Goal: Information Seeking & Learning: Learn about a topic

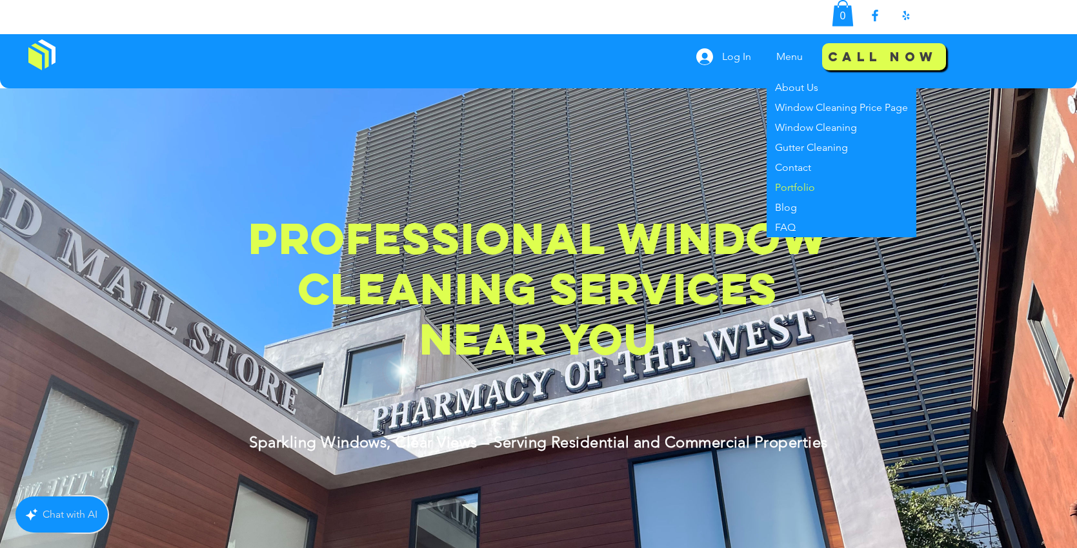
click at [797, 188] on p "Portfolio" at bounding box center [795, 187] width 50 height 20
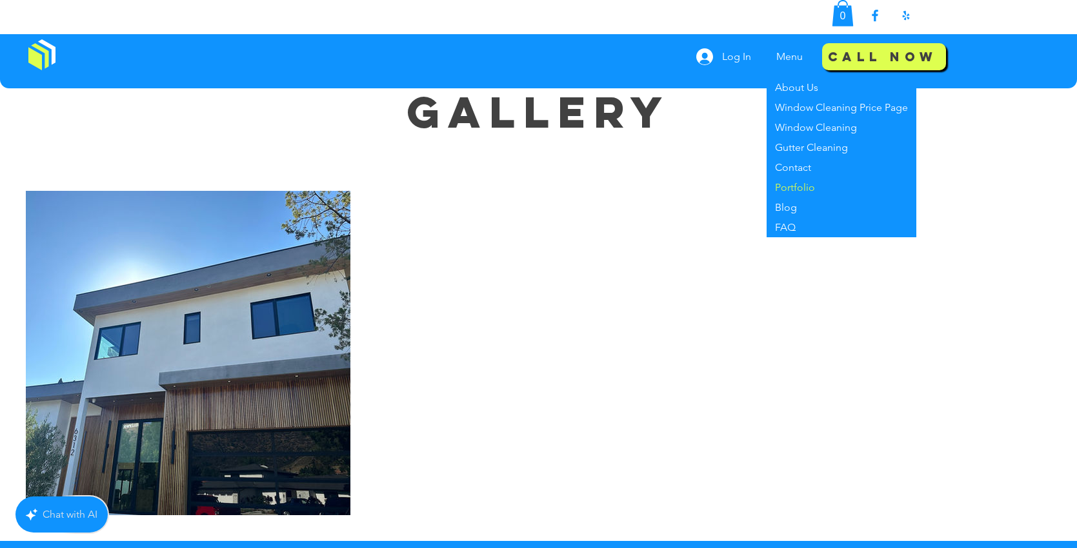
scroll to position [34, 0]
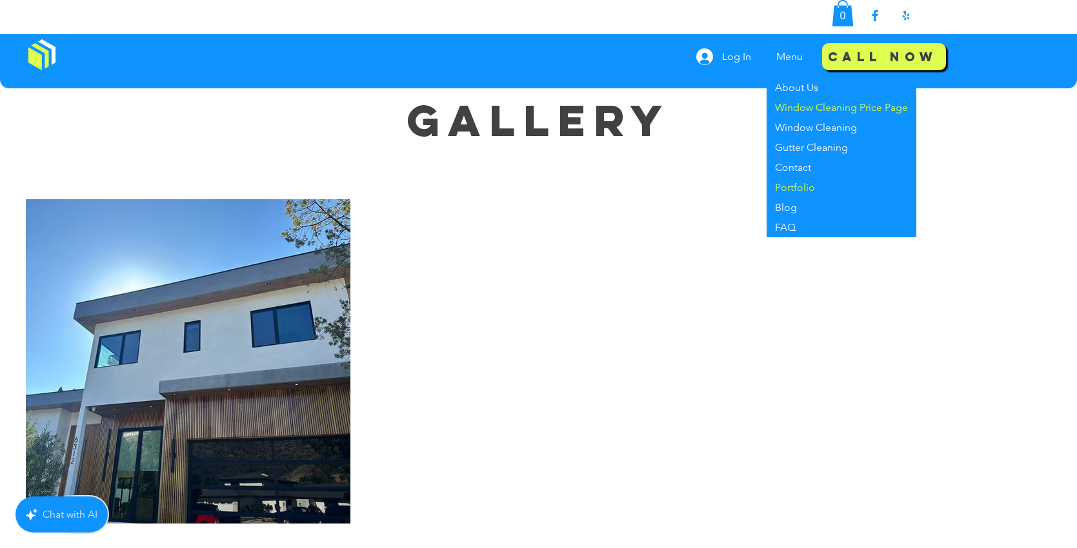
click at [835, 110] on p "Window Cleaning Price Page" at bounding box center [841, 107] width 143 height 20
click at [840, 101] on p "Window Cleaning Price Page" at bounding box center [841, 107] width 143 height 20
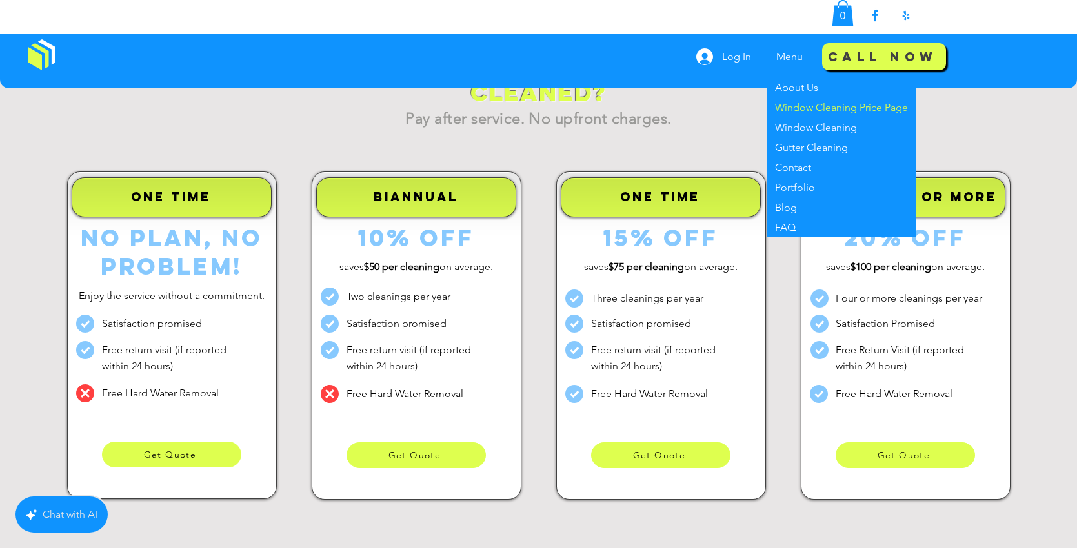
scroll to position [502, 0]
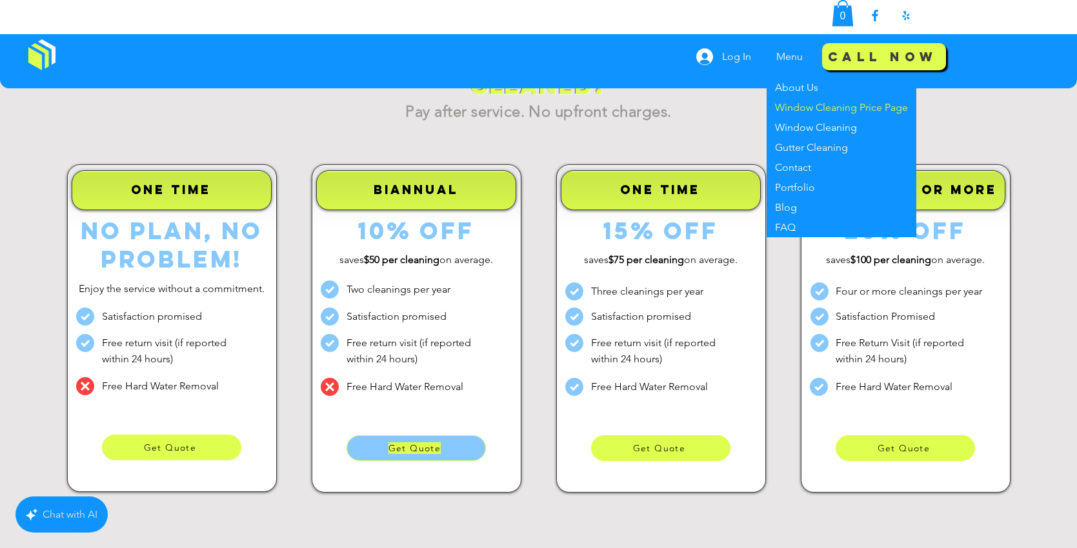
click at [419, 447] on span "Get Quote" at bounding box center [414, 448] width 53 height 12
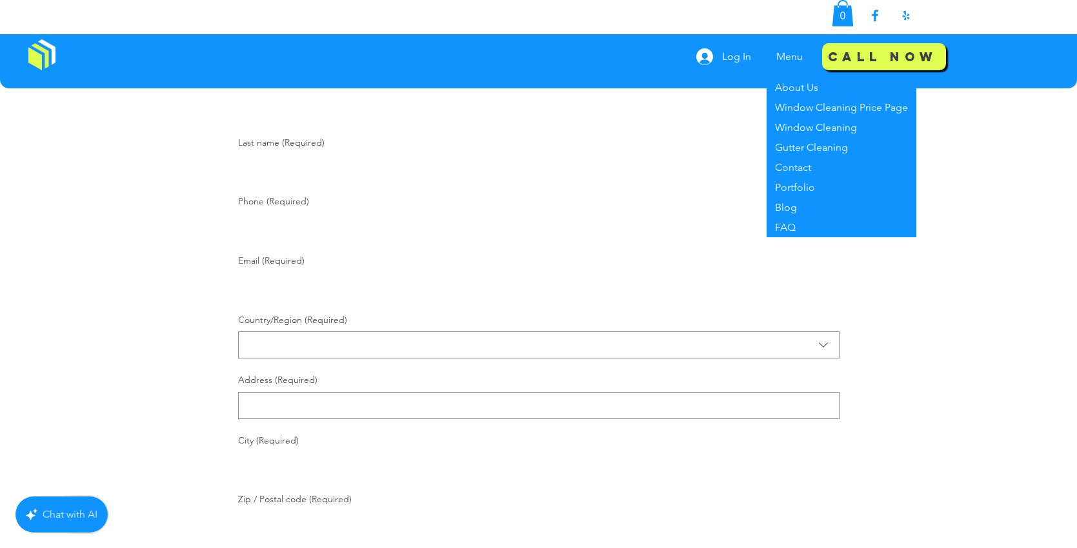
scroll to position [173, 0]
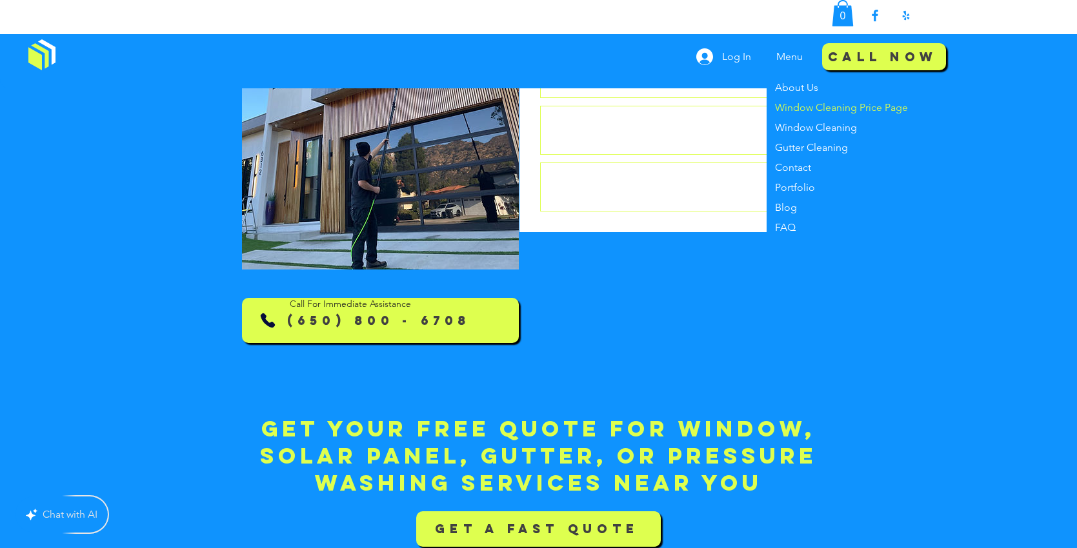
scroll to position [1593, 0]
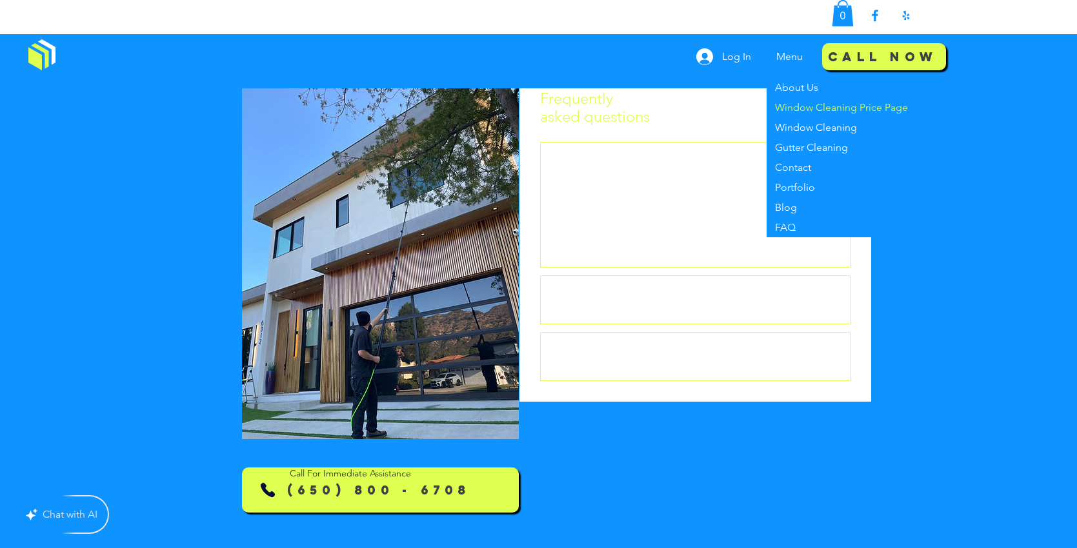
click at [641, 306] on h3 "Do you offer discounts for recurring cleanings?" at bounding box center [663, 299] width 215 height 14
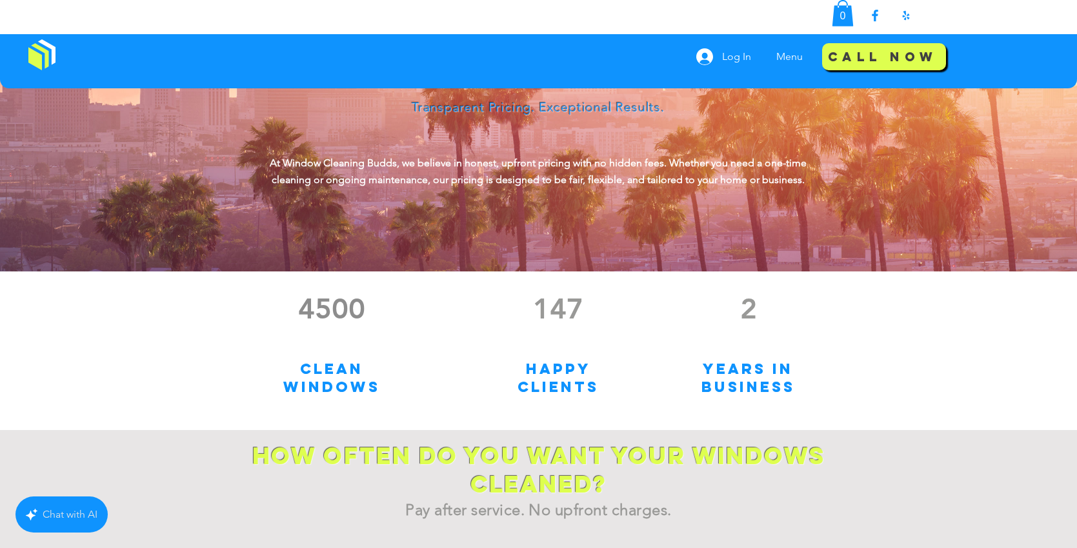
scroll to position [0, 0]
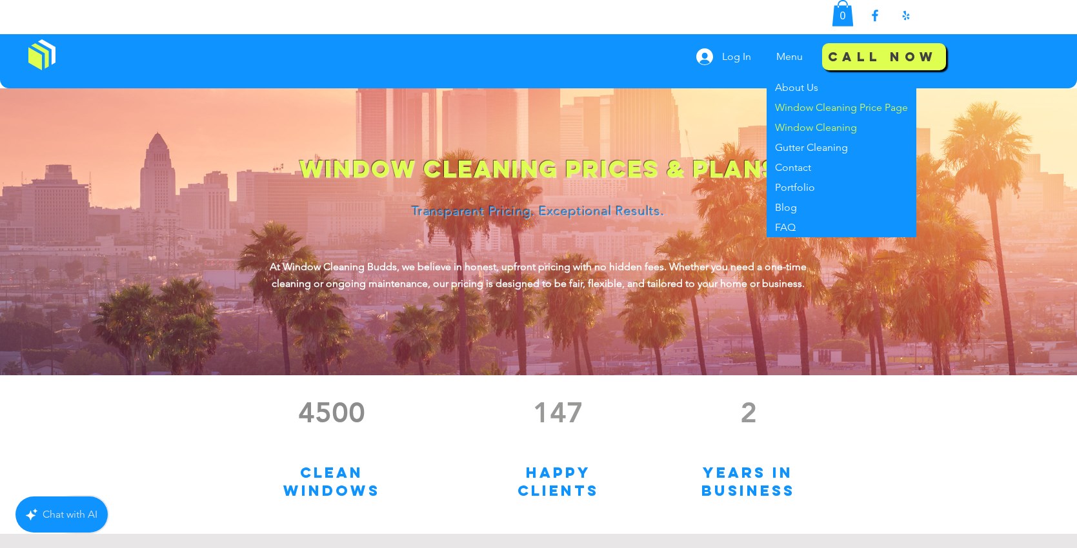
click at [802, 125] on p "Window Cleaning" at bounding box center [816, 127] width 92 height 20
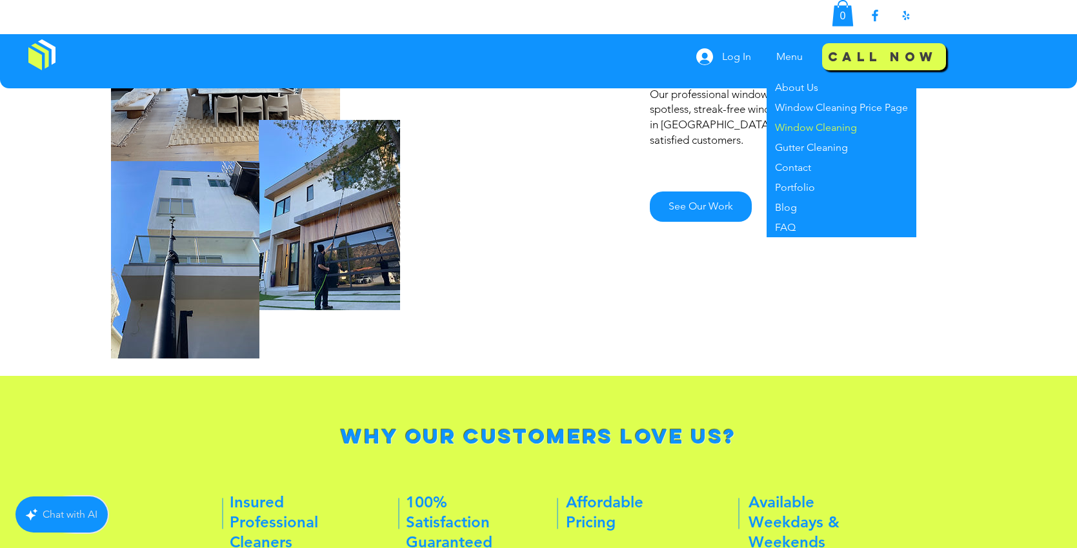
scroll to position [665, 0]
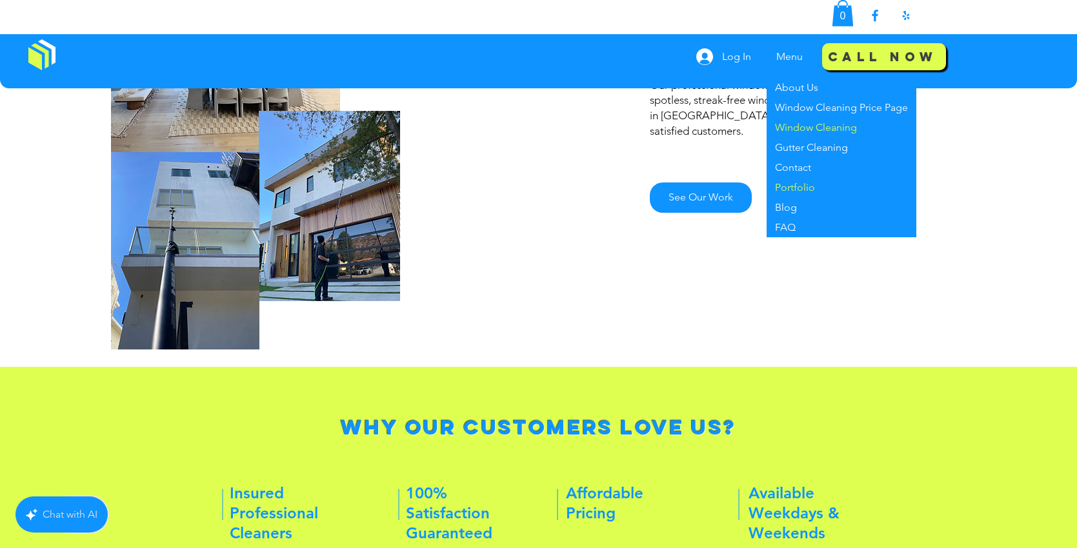
click at [794, 190] on p "Portfolio" at bounding box center [795, 187] width 50 height 20
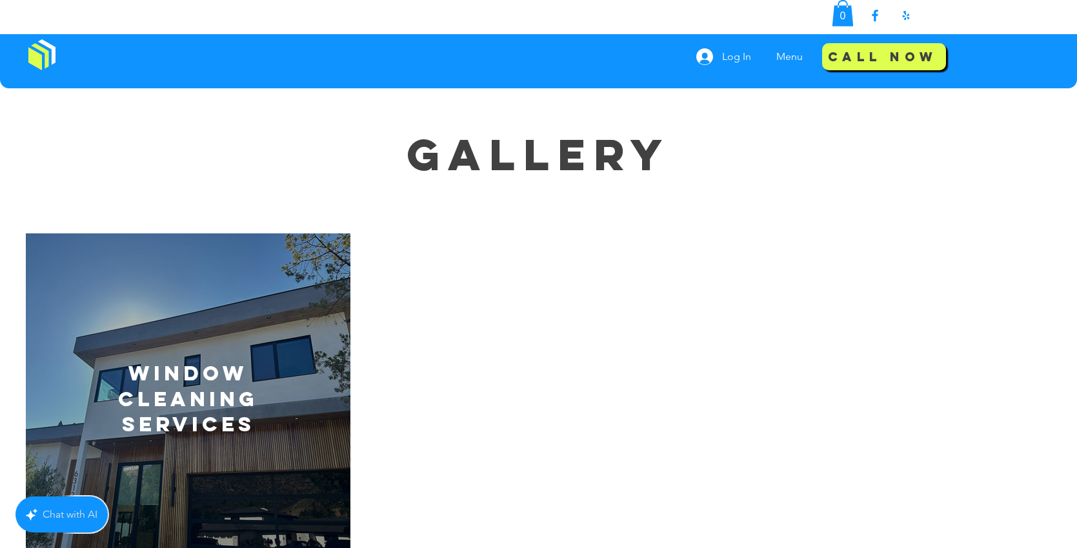
click at [272, 306] on div "Window Cleaning Services" at bounding box center [187, 395] width 293 height 324
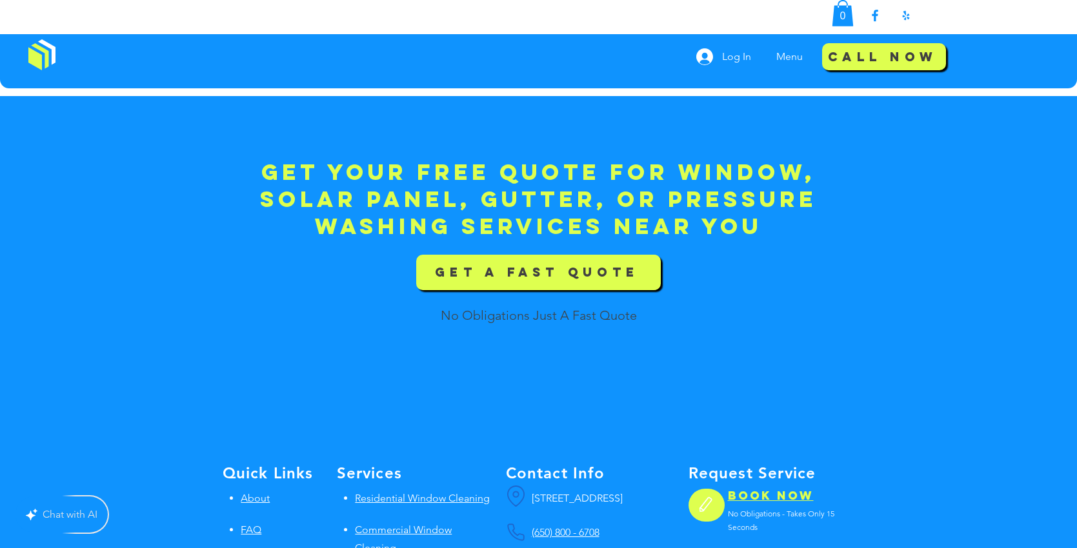
scroll to position [789, 0]
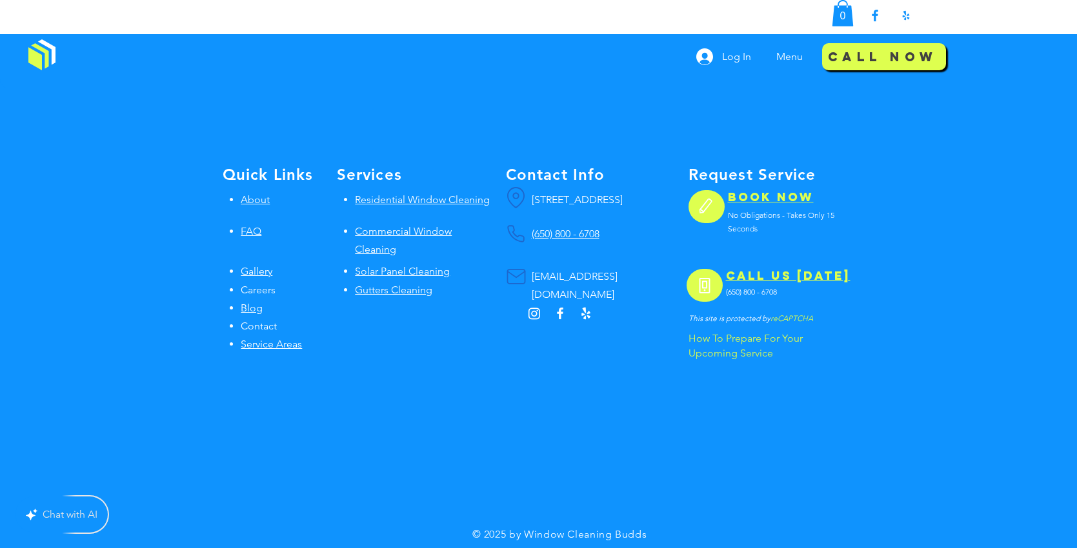
click at [256, 265] on span "Gallery" at bounding box center [257, 271] width 32 height 12
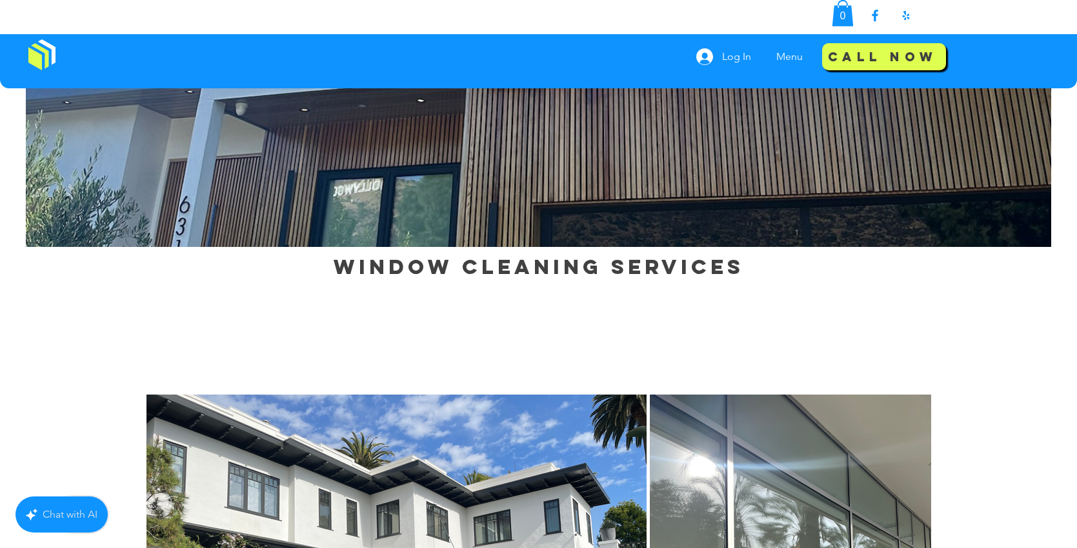
scroll to position [651, 0]
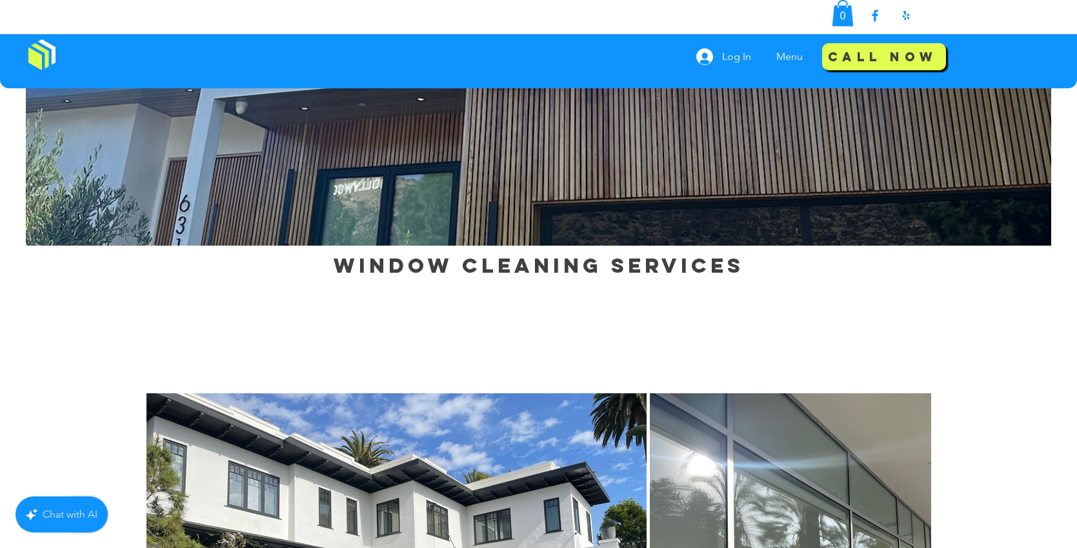
click at [467, 271] on span "Window Cleaning Services" at bounding box center [538, 266] width 410 height 26
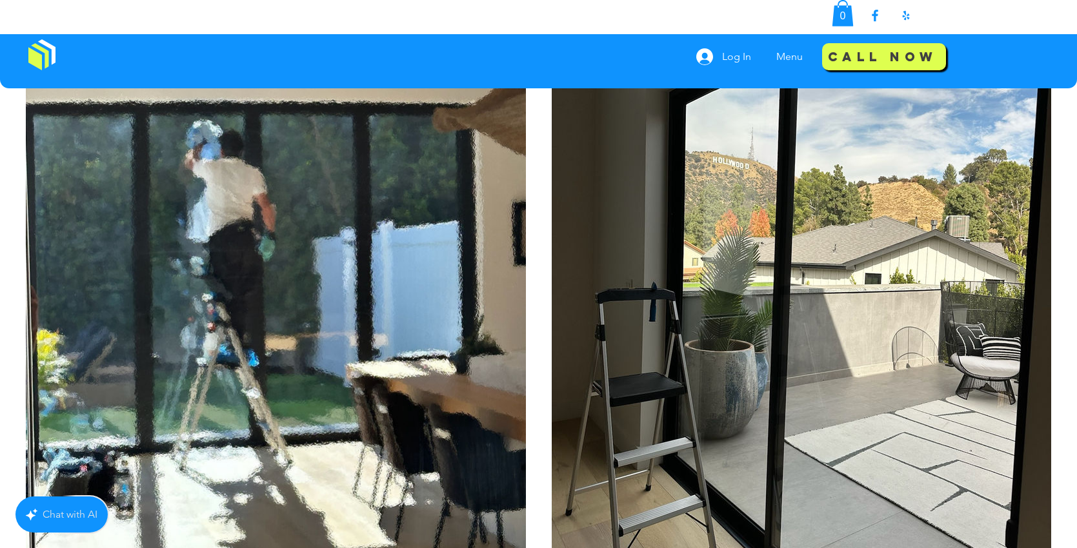
scroll to position [3694, 0]
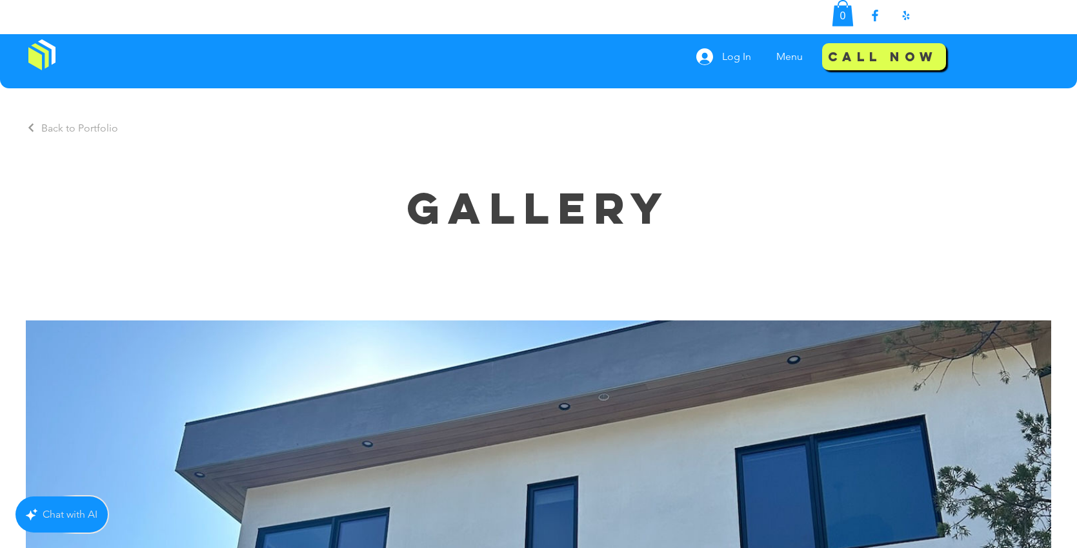
click at [71, 125] on span "Back to Portfolio" at bounding box center [79, 128] width 77 height 12
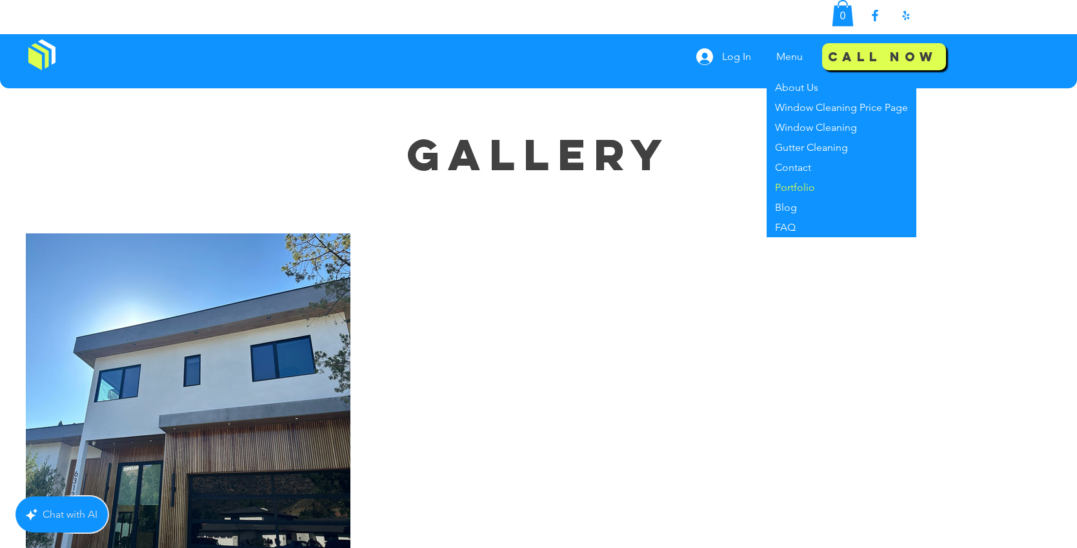
click at [797, 184] on p "Portfolio" at bounding box center [795, 187] width 50 height 20
click at [475, 154] on span "Gallery" at bounding box center [538, 154] width 263 height 55
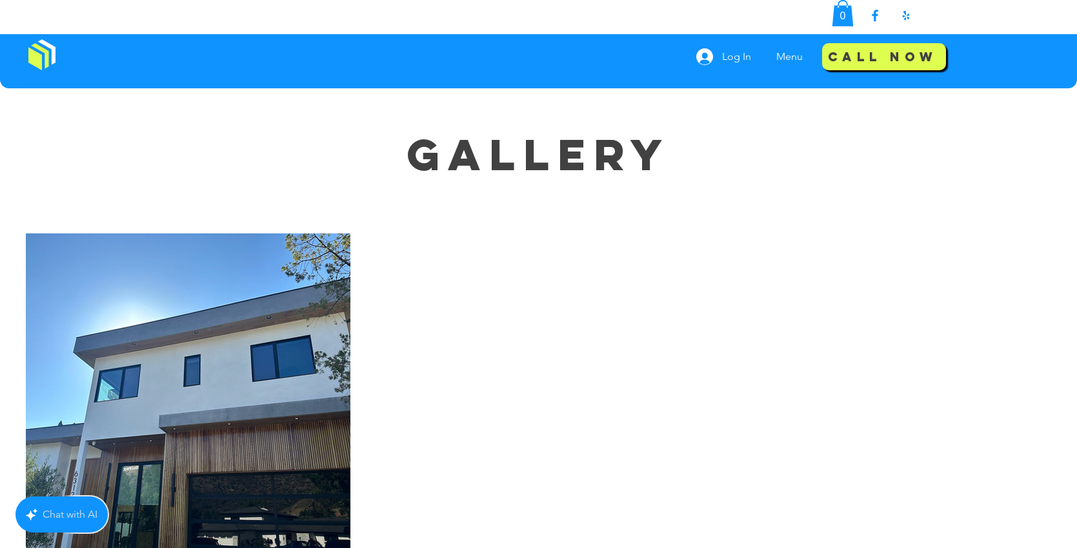
click at [475, 153] on span "Gallery" at bounding box center [538, 154] width 263 height 55
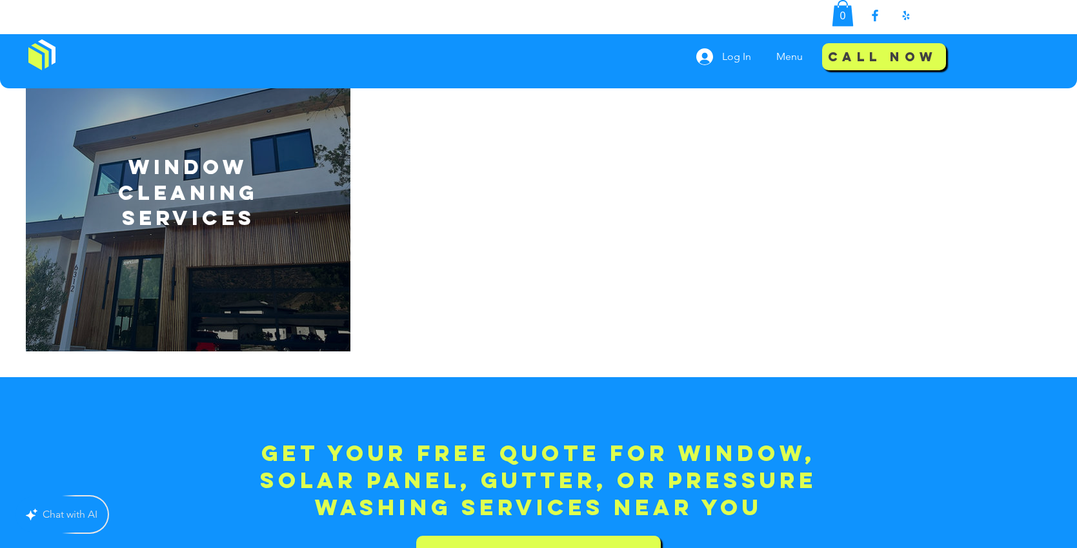
scroll to position [135, 0]
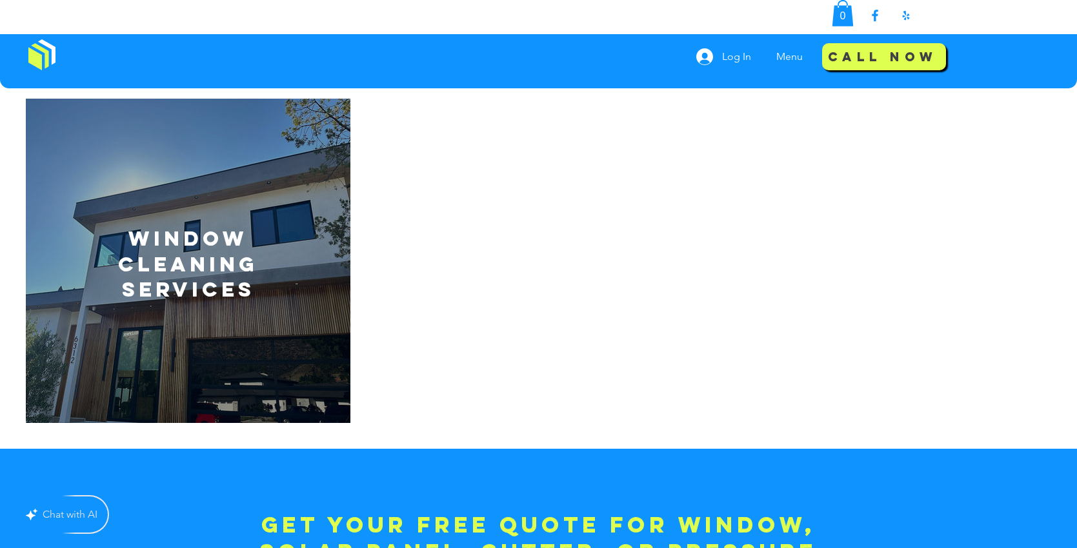
click at [185, 268] on span "Window Cleaning Services" at bounding box center [188, 264] width 140 height 76
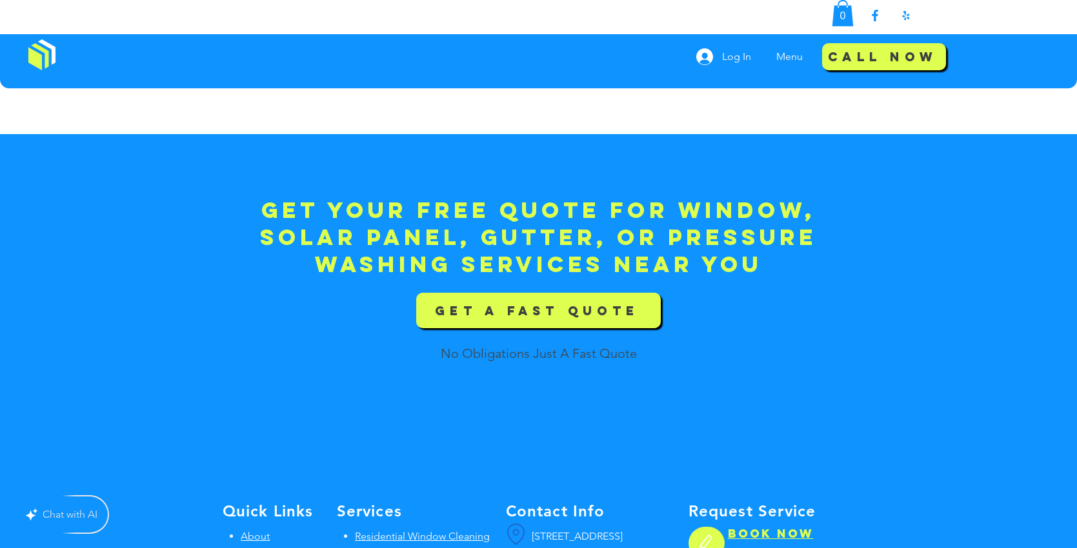
scroll to position [5396, 0]
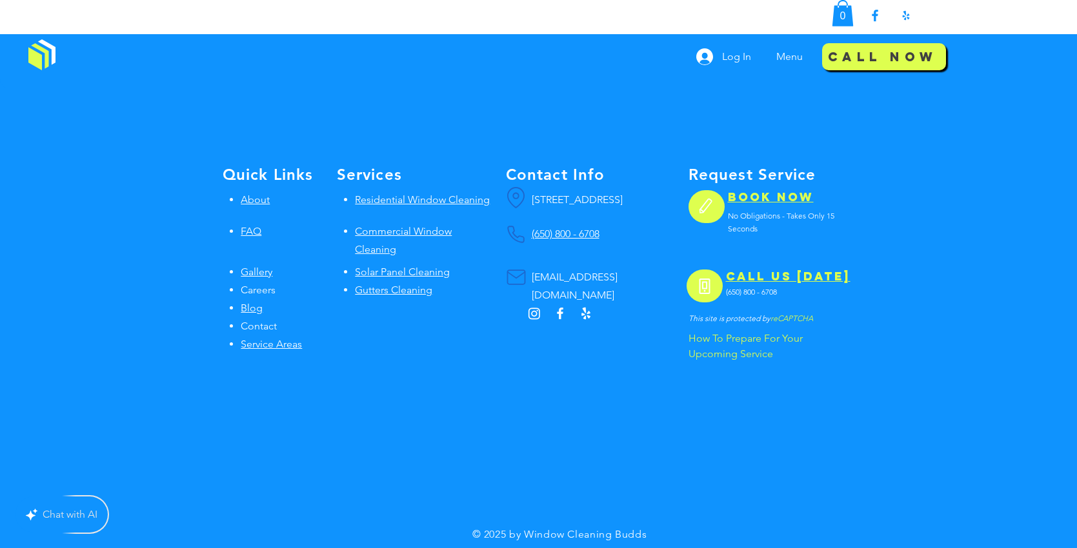
click at [259, 266] on span "Gallery" at bounding box center [257, 272] width 32 height 12
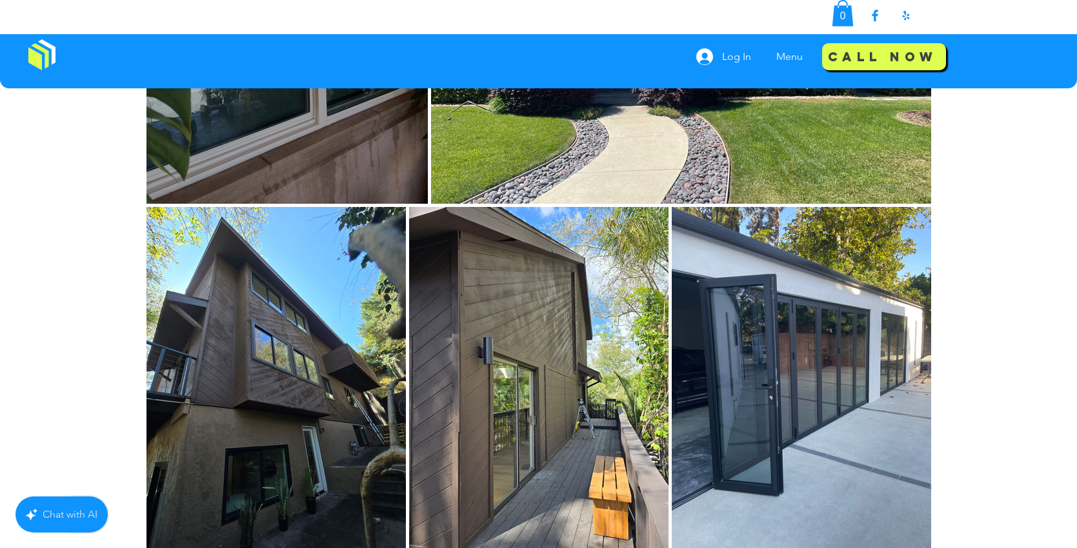
scroll to position [2672, 0]
